Goal: Task Accomplishment & Management: Manage account settings

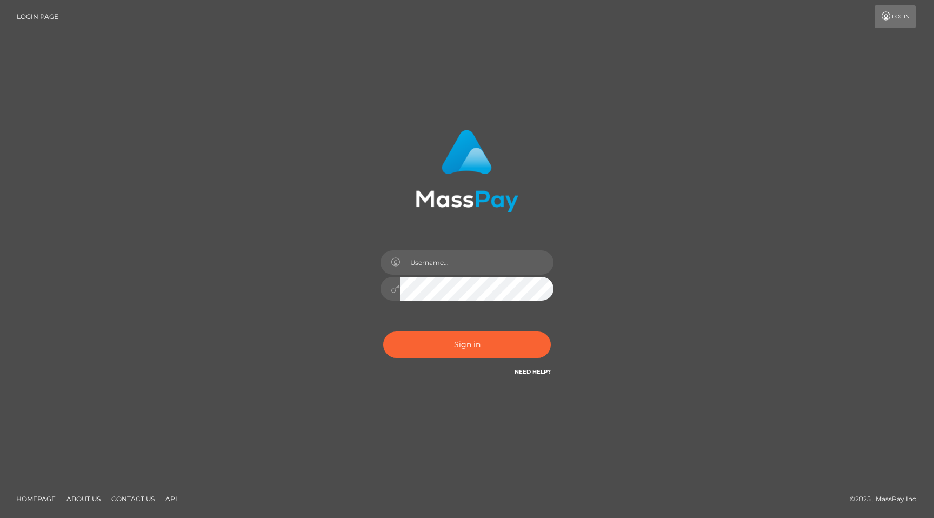
type input "arturlindepaybis"
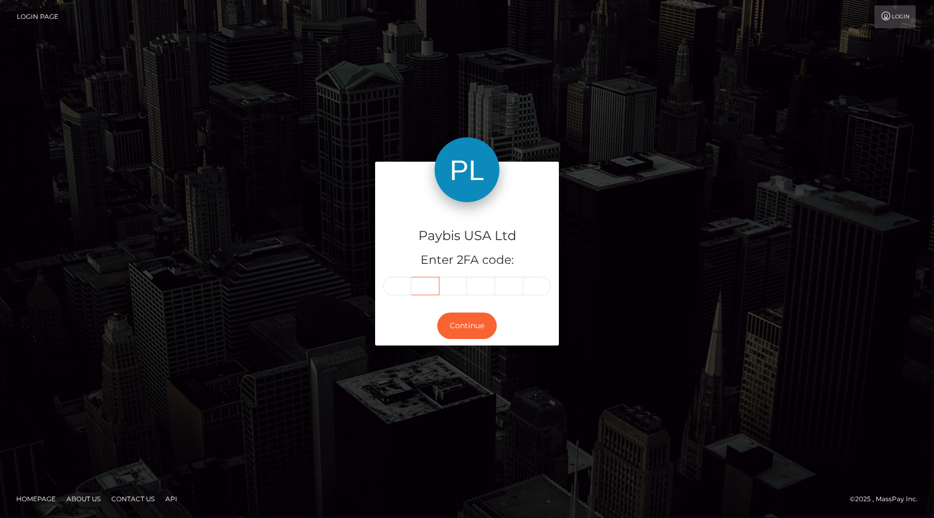
type input "8"
type input "9"
type input "6"
type input "7"
type input "6"
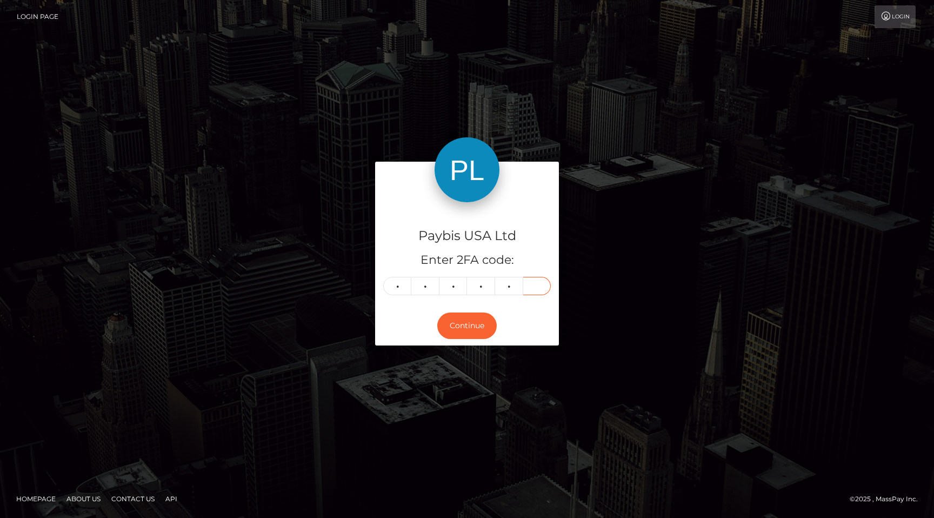
type input "2"
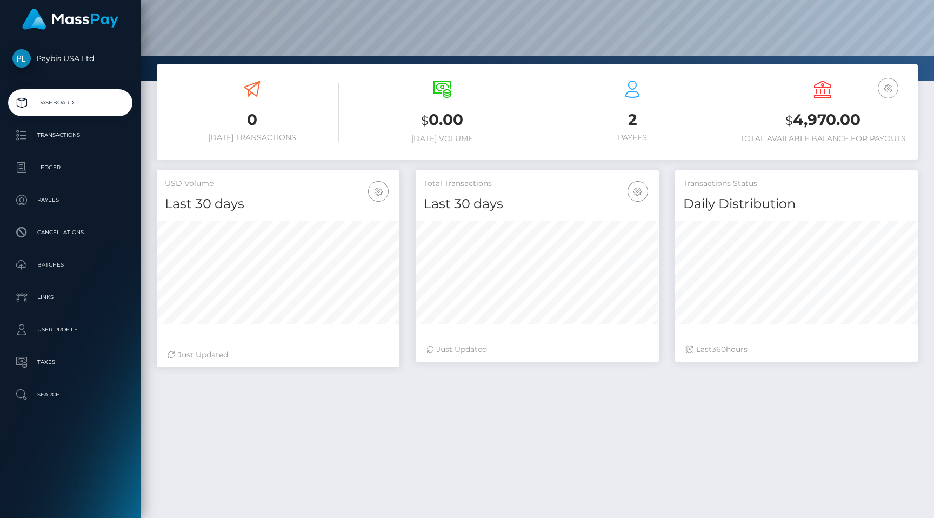
scroll to position [127, 0]
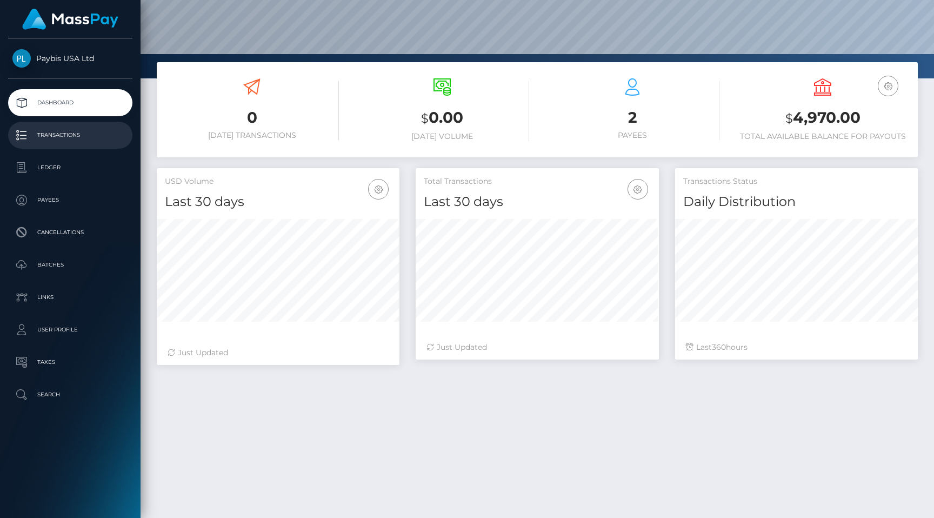
click at [68, 133] on p "Transactions" at bounding box center [70, 135] width 116 height 16
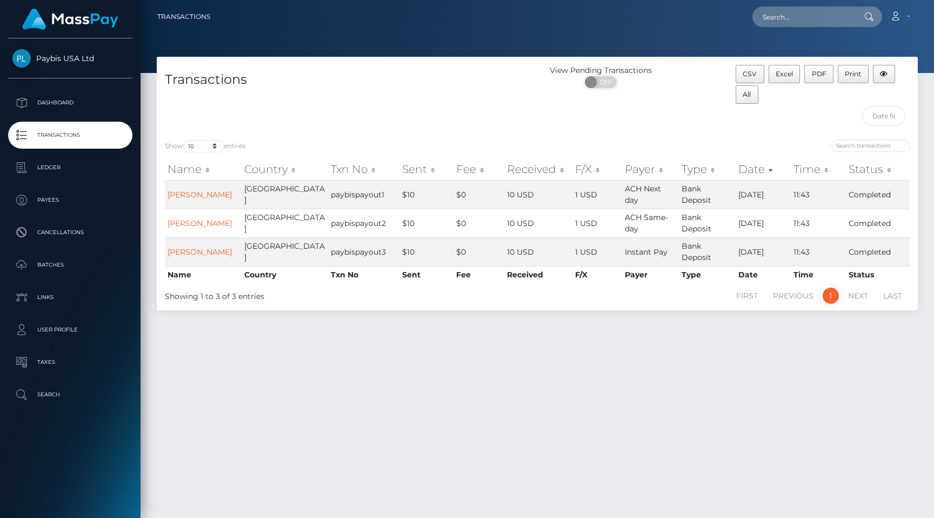
scroll to position [28, 0]
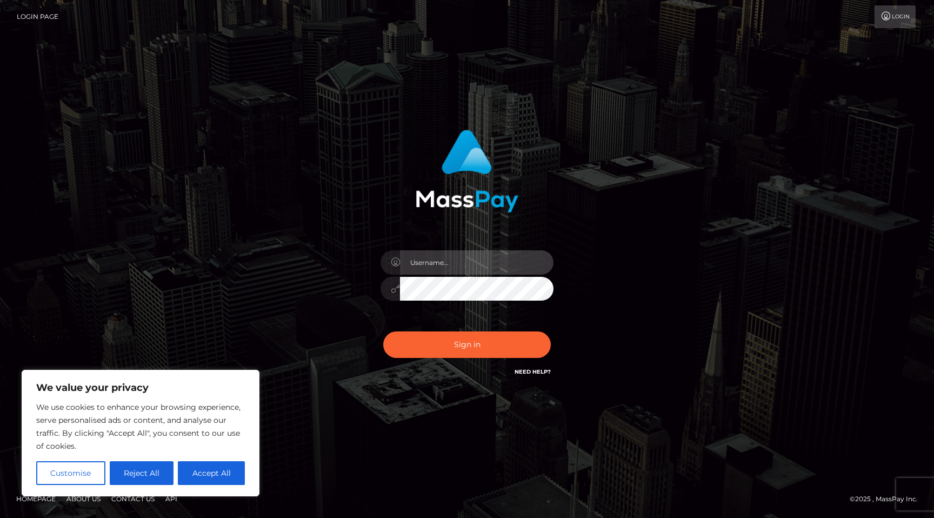
click at [439, 263] on input "text" at bounding box center [476, 262] width 153 height 24
type input "arturlindepaybis"
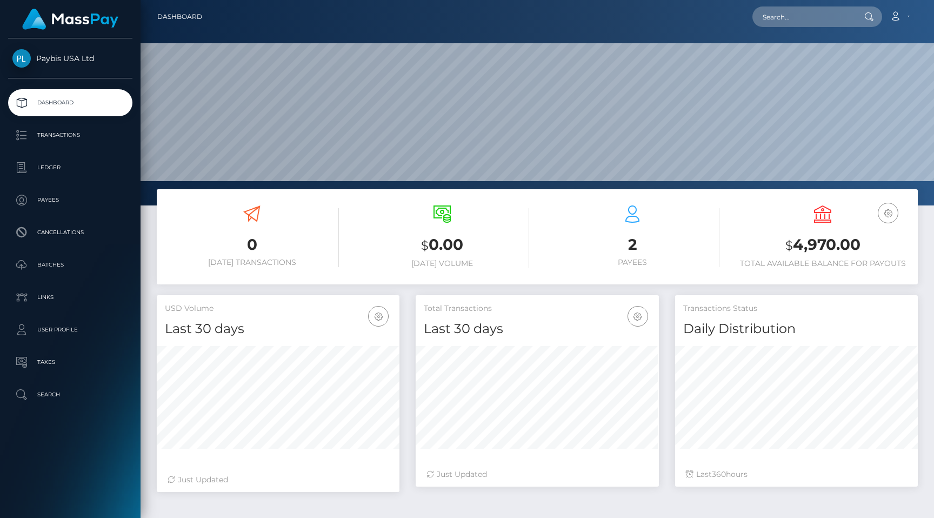
scroll to position [191, 243]
click at [65, 329] on p "User Profile" at bounding box center [70, 330] width 116 height 16
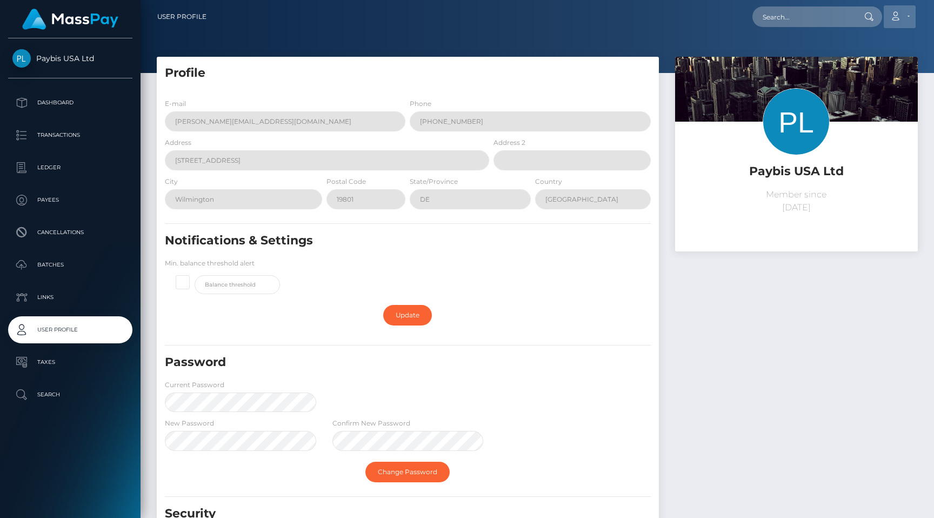
click at [907, 21] on link "Account" at bounding box center [900, 16] width 32 height 23
click at [854, 45] on link "Edit Profile" at bounding box center [874, 47] width 86 height 20
click at [42, 96] on p "Dashboard" at bounding box center [70, 103] width 116 height 16
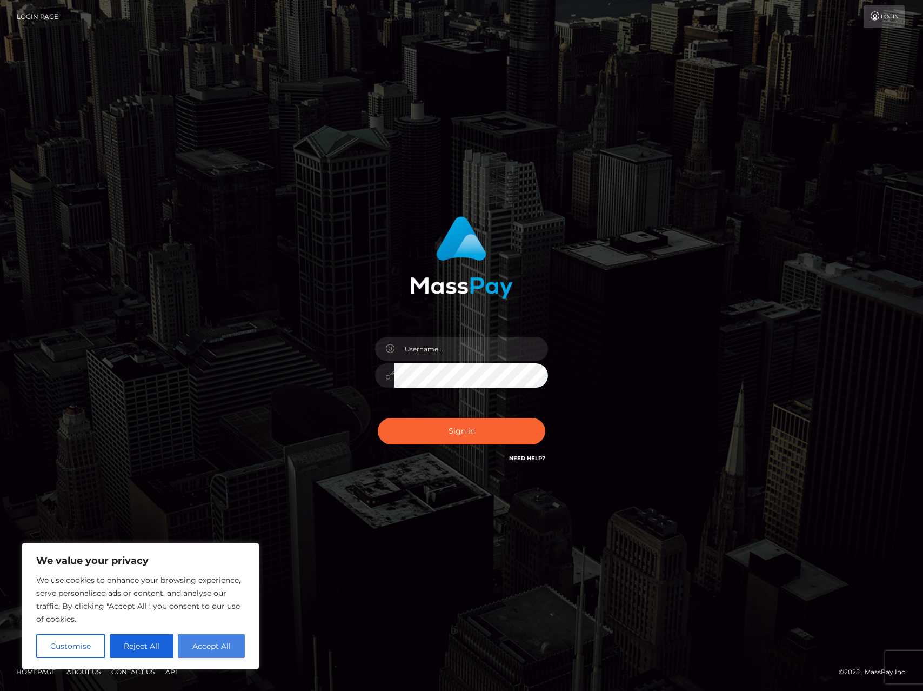
click at [217, 517] on button "Accept All" at bounding box center [211, 646] width 67 height 24
checkbox input "true"
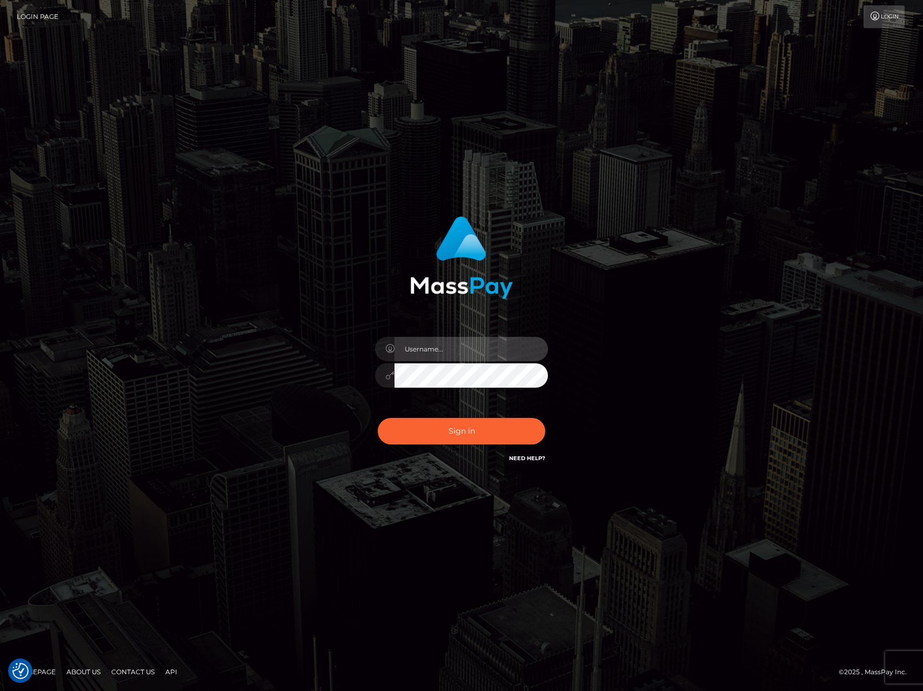
click at [471, 340] on input "text" at bounding box center [471, 349] width 153 height 24
type input "arturlindepaybis"
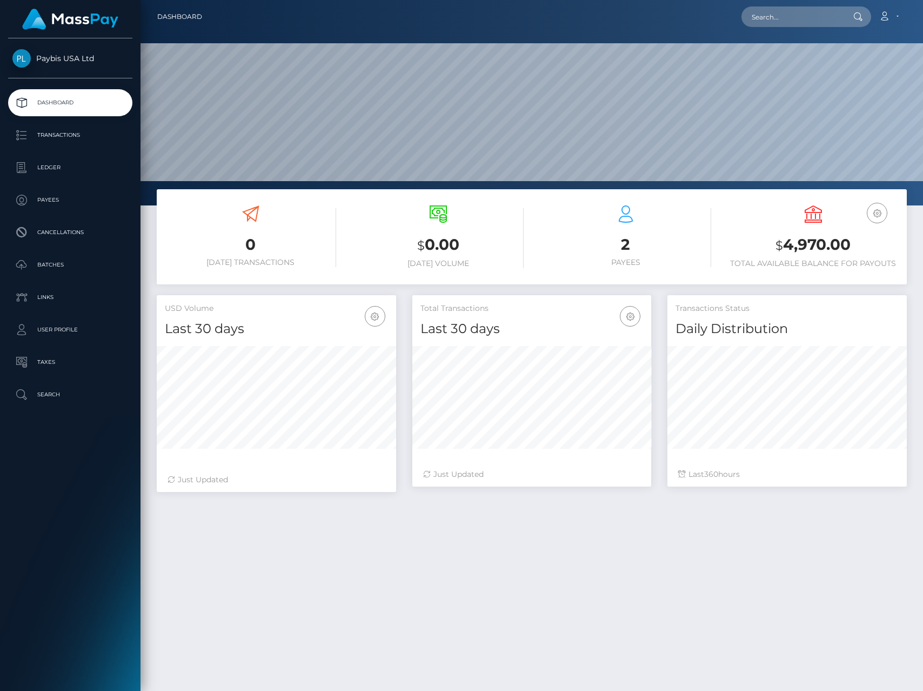
scroll to position [192, 239]
click at [79, 63] on span "Paybis USA Ltd" at bounding box center [70, 59] width 124 height 10
click at [74, 138] on p "Transactions" at bounding box center [70, 135] width 116 height 16
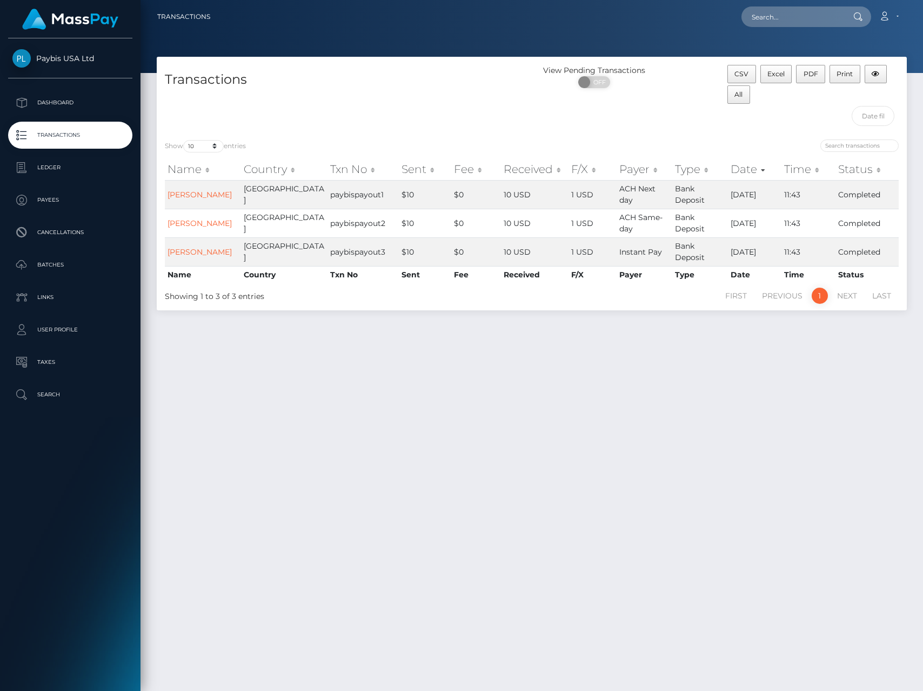
click at [463, 420] on div "Transactions View Pending Transactions ON OFF CSV Excel PDF Print All Show 10 2…" at bounding box center [532, 369] width 783 height 624
click at [516, 415] on div "Transactions View Pending Transactions ON OFF CSV Excel PDF Print All Show 10 2…" at bounding box center [532, 369] width 783 height 624
